Goal: Find specific page/section: Find specific page/section

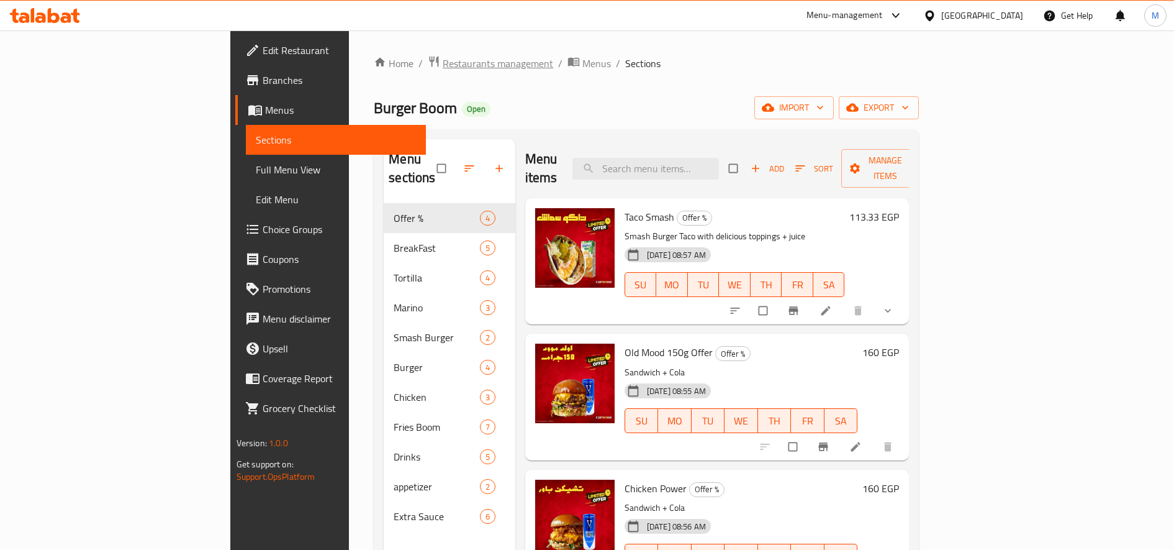
click at [443, 56] on span "Restaurants management" at bounding box center [498, 63] width 111 height 15
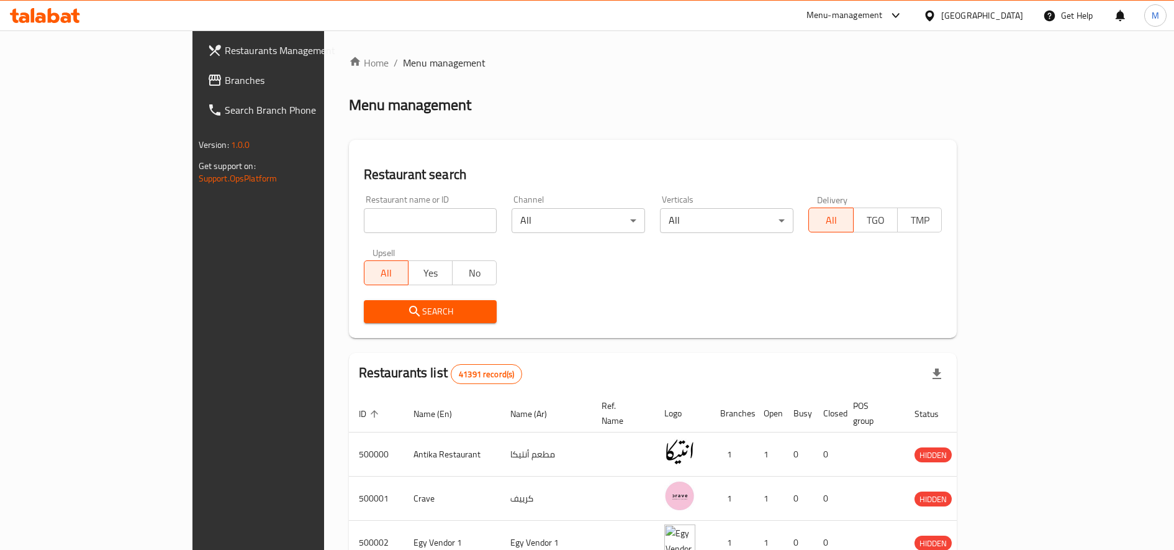
click at [392, 225] on input "search" at bounding box center [431, 220] width 134 height 25
paste input "688255"
type input "688255"
click button "Search" at bounding box center [431, 311] width 134 height 23
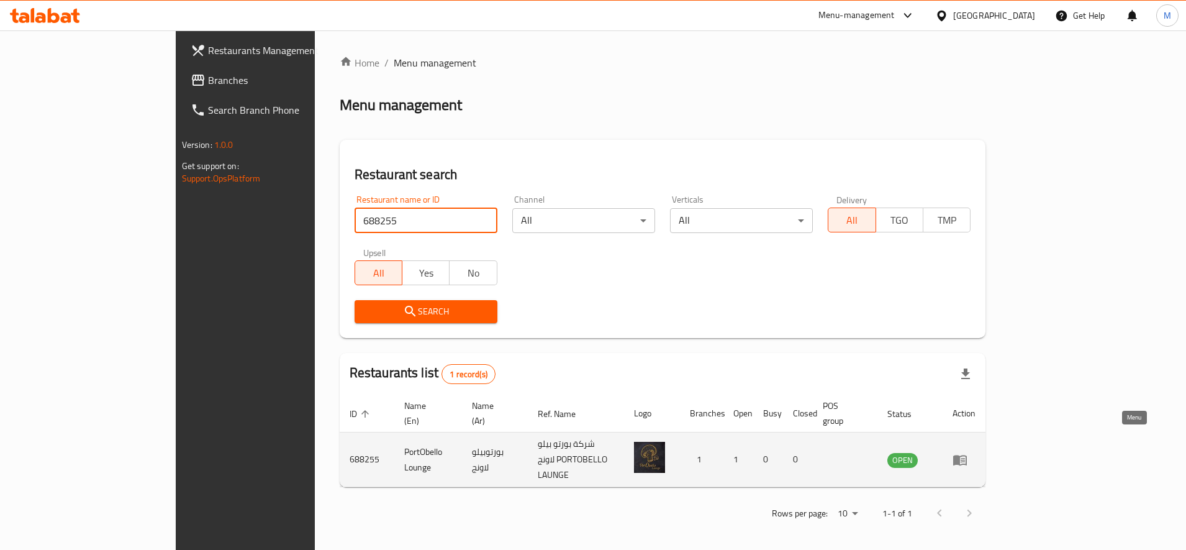
click at [968, 452] on icon "enhanced table" at bounding box center [960, 459] width 15 height 15
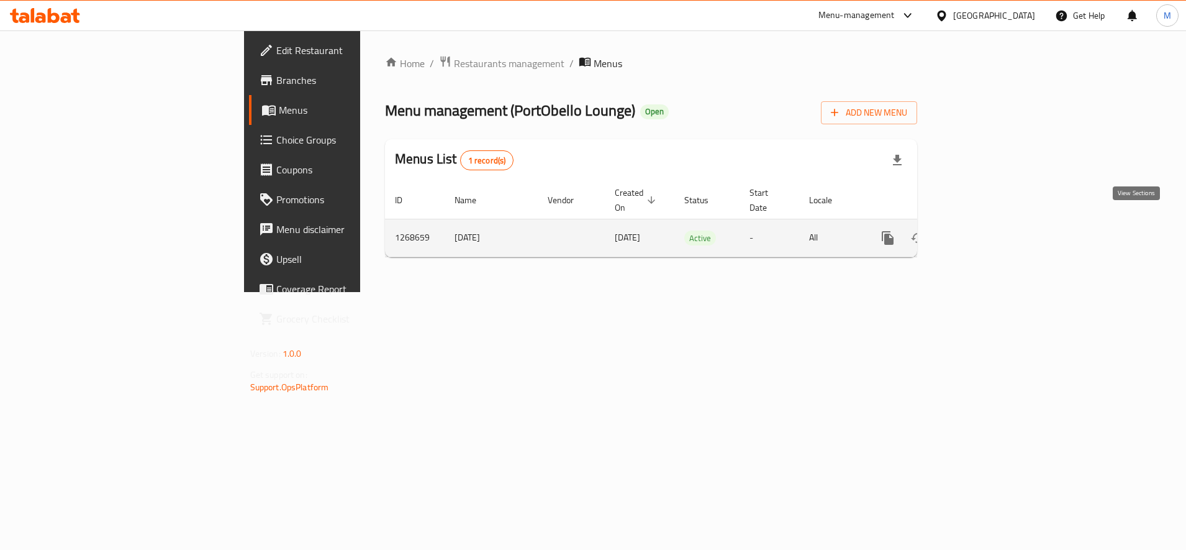
click at [985, 230] on icon "enhanced table" at bounding box center [977, 237] width 15 height 15
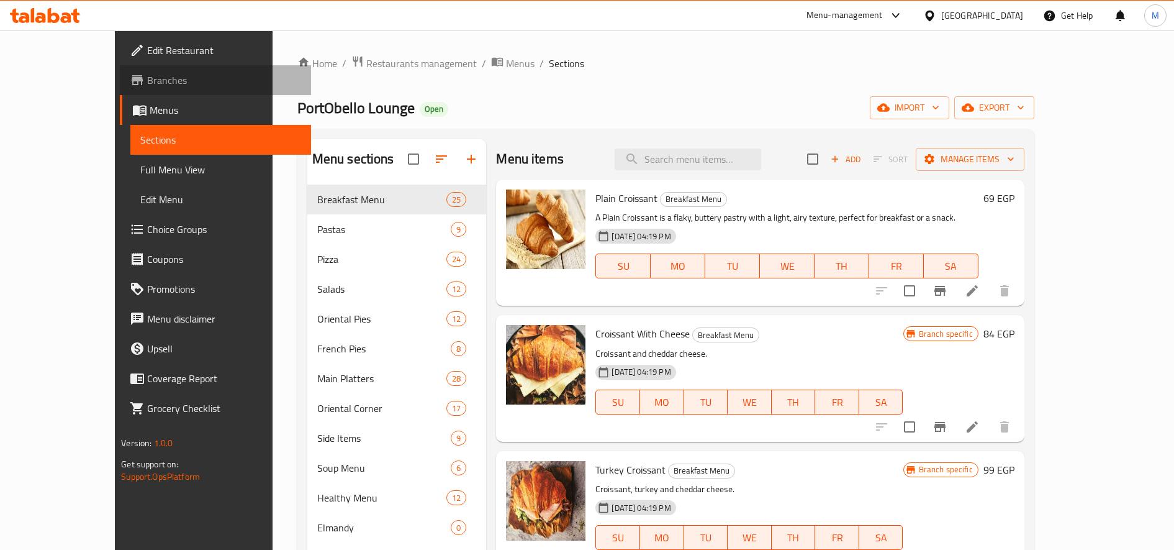
click at [147, 84] on span "Branches" at bounding box center [224, 80] width 154 height 15
